Goal: Communication & Community: Participate in discussion

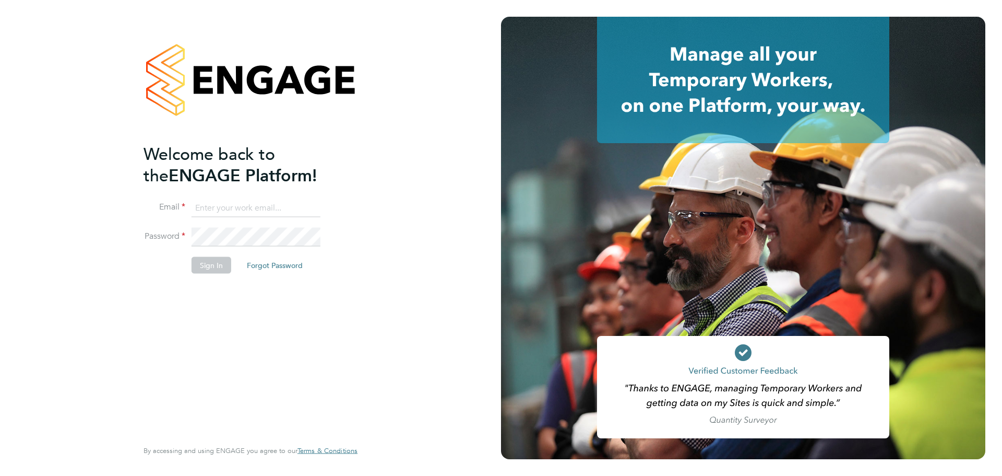
type input "jasmine@xede.co.uk"
click at [220, 258] on button "Sign In" at bounding box center [212, 264] width 40 height 17
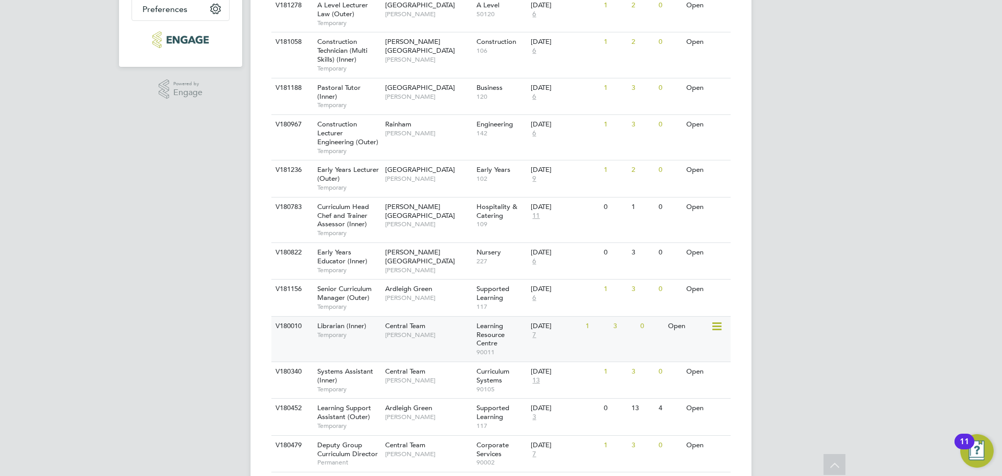
scroll to position [296, 0]
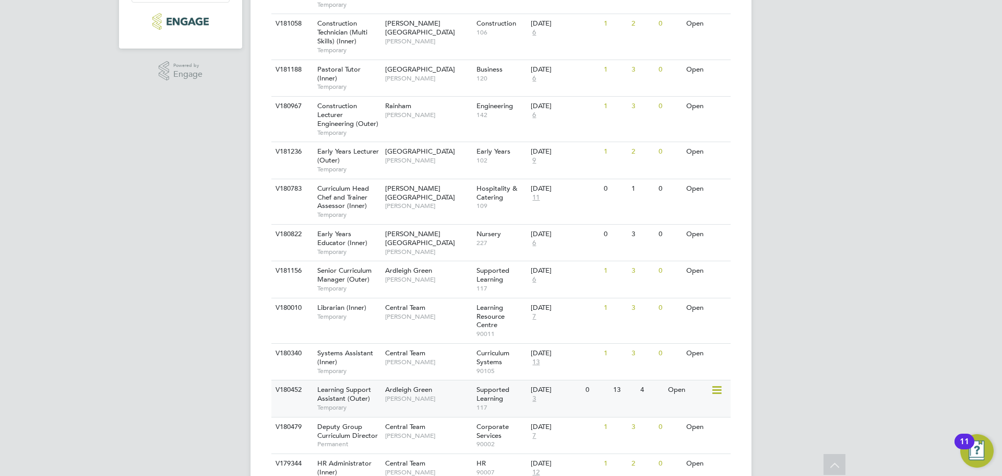
click at [350, 403] on div "Learning Support Assistant (Outer) Temporary" at bounding box center [346, 398] width 73 height 36
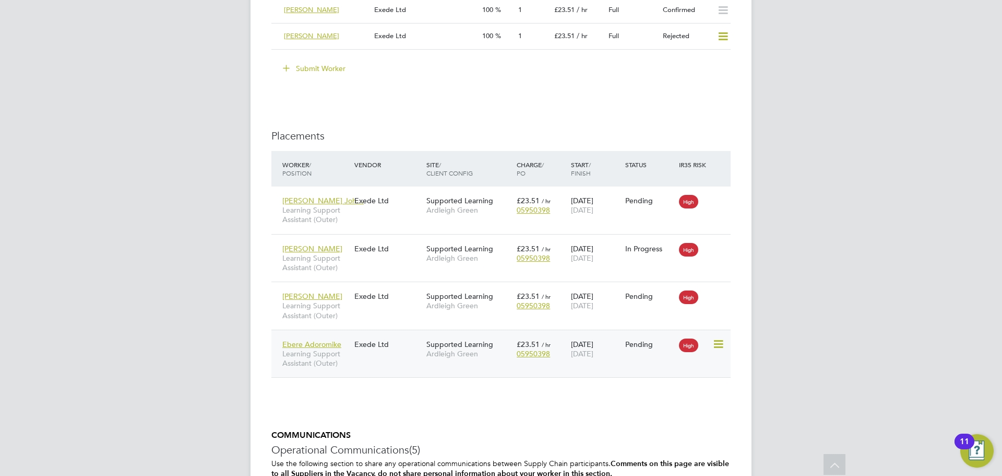
click at [317, 357] on span "Learning Support Assistant (Outer)" at bounding box center [315, 358] width 67 height 19
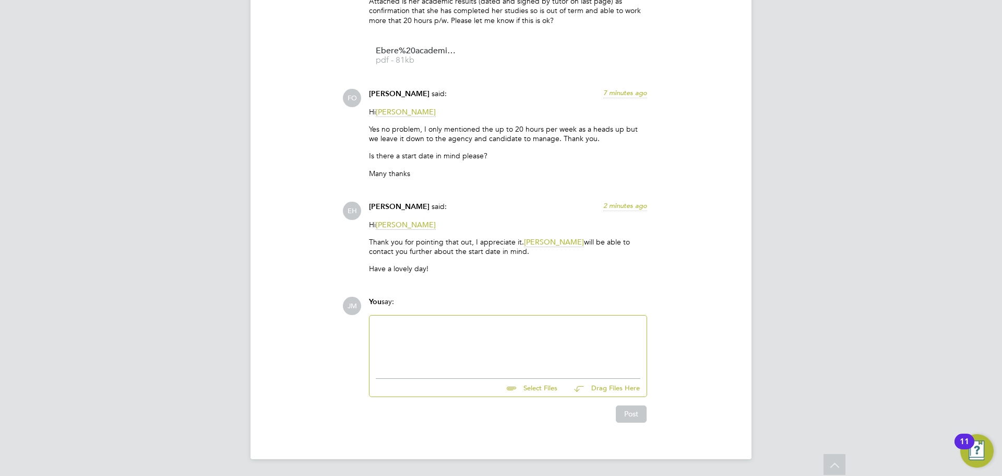
click at [434, 338] on div at bounding box center [508, 344] width 265 height 45
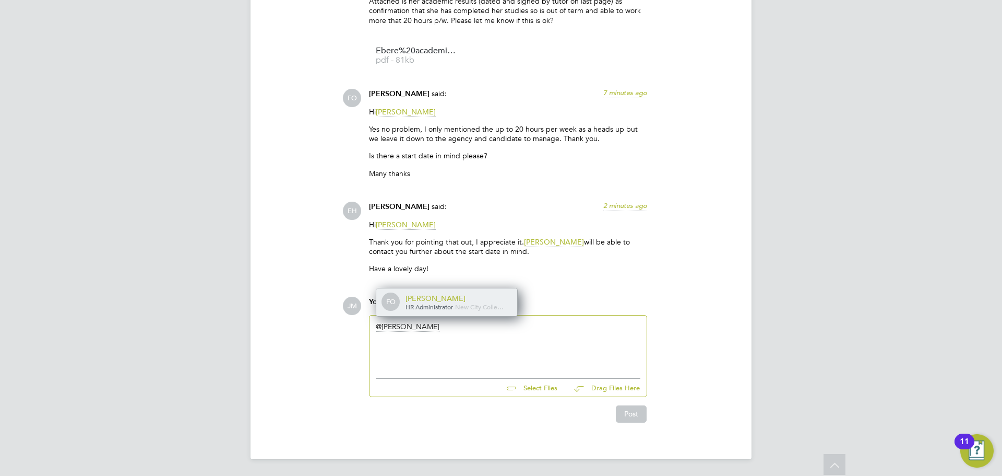
click at [429, 302] on div "Francesca O'Riordan" at bounding box center [458, 297] width 104 height 9
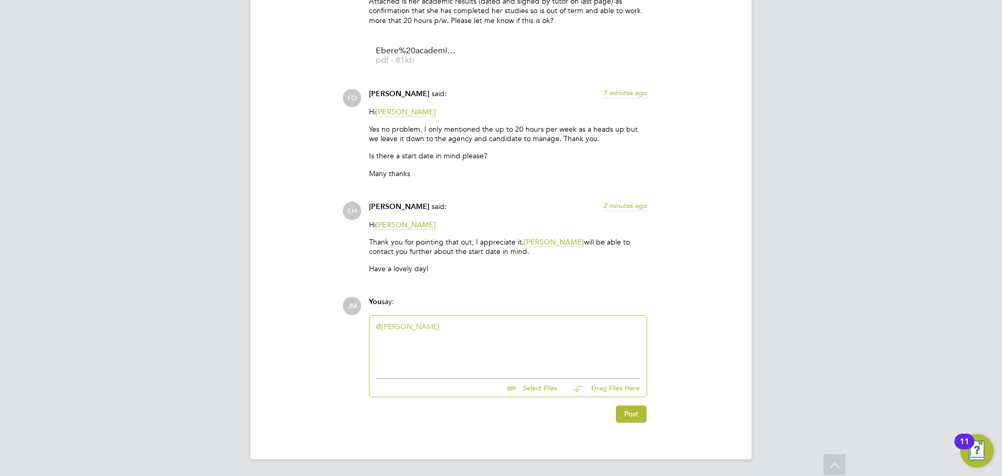
click at [375, 328] on div "@Francesca O'Riordan ​" at bounding box center [508, 343] width 277 height 57
click at [378, 323] on link "@Francesca O'Riordan" at bounding box center [408, 326] width 64 height 9
click at [494, 327] on div "Hi @Francesca O'Riordan ​" at bounding box center [508, 344] width 265 height 45
click at [385, 328] on link "Hi @Francesca O'Riordan" at bounding box center [412, 326] width 73 height 9
drag, startPoint x: 470, startPoint y: 325, endPoint x: 371, endPoint y: 327, distance: 98.7
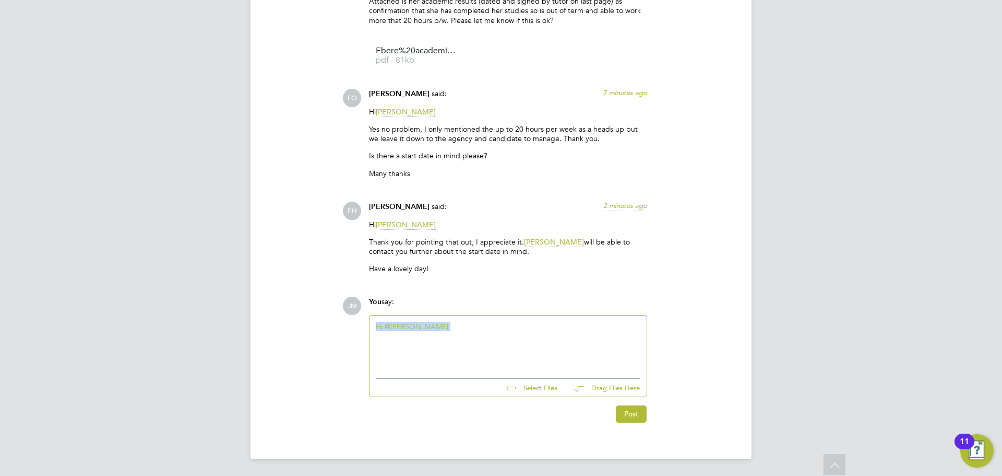
click at [371, 327] on div "Hi @Francesca O'Riordan ​" at bounding box center [508, 343] width 277 height 57
click at [388, 330] on div "Hi" at bounding box center [508, 344] width 265 height 45
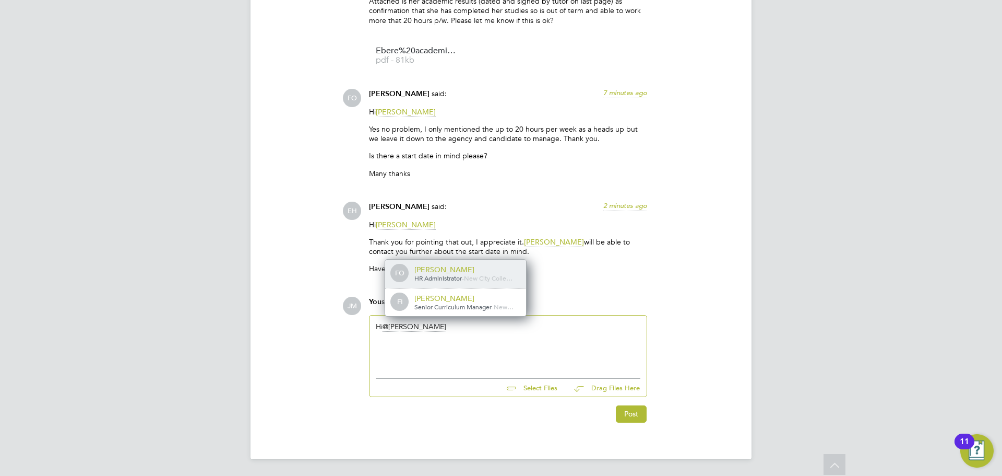
click at [426, 280] on span "HR Administrator" at bounding box center [438, 278] width 48 height 8
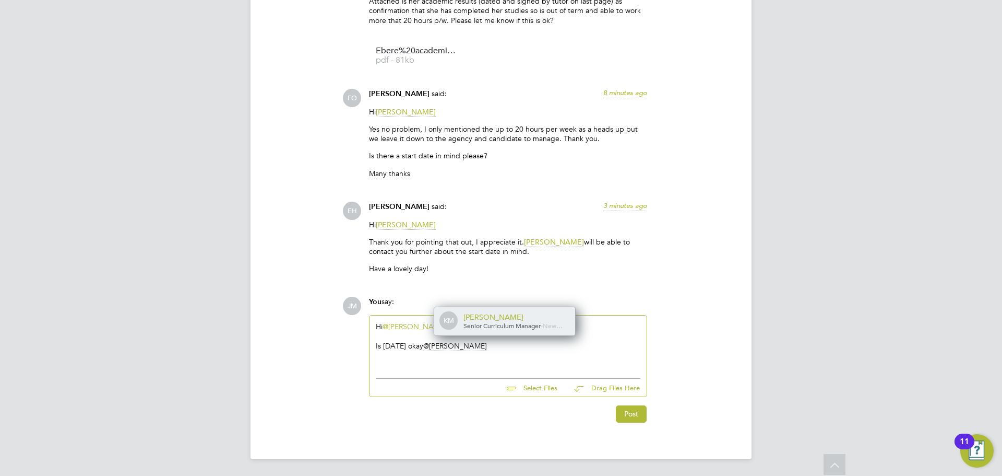
click at [476, 325] on span "Senior Curriculum Manager" at bounding box center [502, 325] width 77 height 8
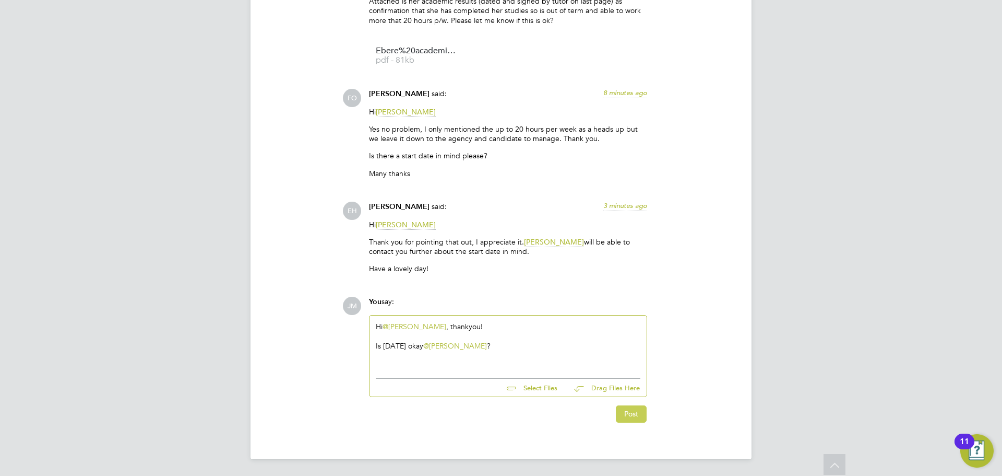
click at [635, 411] on button "Post" at bounding box center [631, 413] width 31 height 17
